Goal: Task Accomplishment & Management: Manage account settings

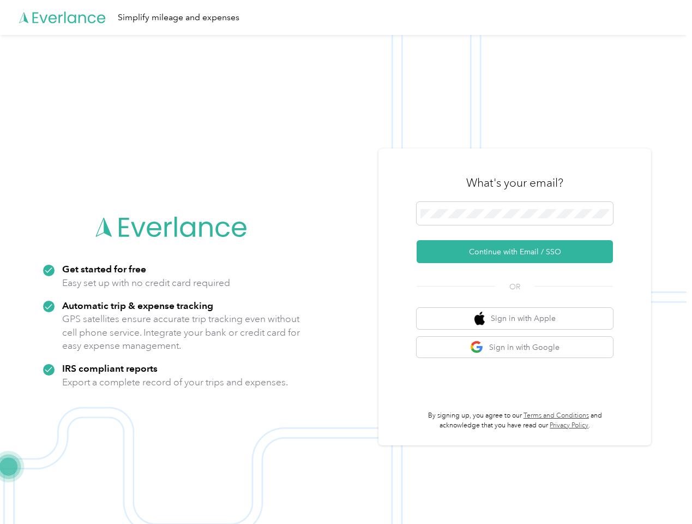
click at [346, 262] on img at bounding box center [343, 297] width 687 height 524
click at [346, 17] on div "Simplify mileage and expenses" at bounding box center [343, 17] width 687 height 35
click at [519, 251] on button "Continue with Email / SSO" at bounding box center [515, 251] width 196 height 23
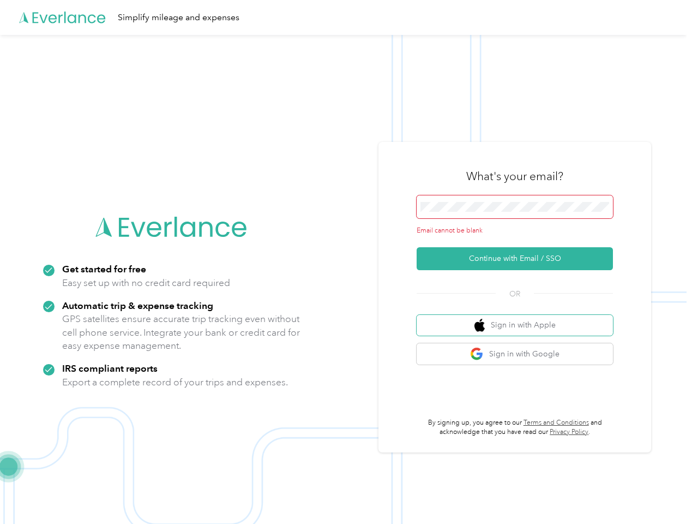
click at [519, 318] on button "Sign in with Apple" at bounding box center [515, 325] width 196 height 21
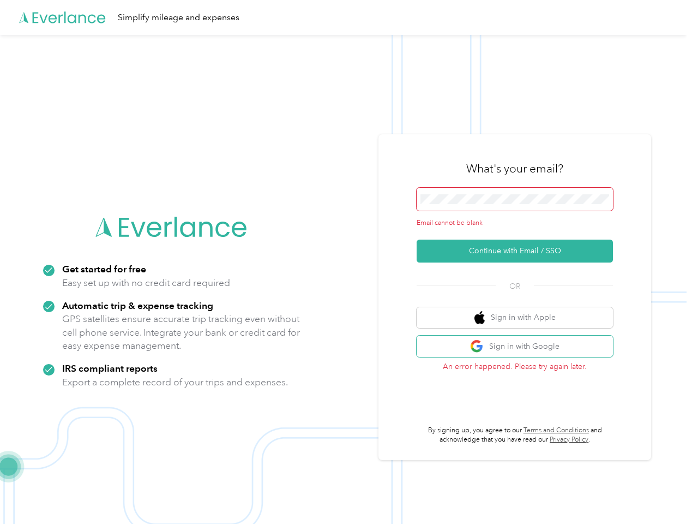
click at [519, 347] on button "Sign in with Google" at bounding box center [515, 346] width 196 height 21
